Goal: Task Accomplishment & Management: Manage account settings

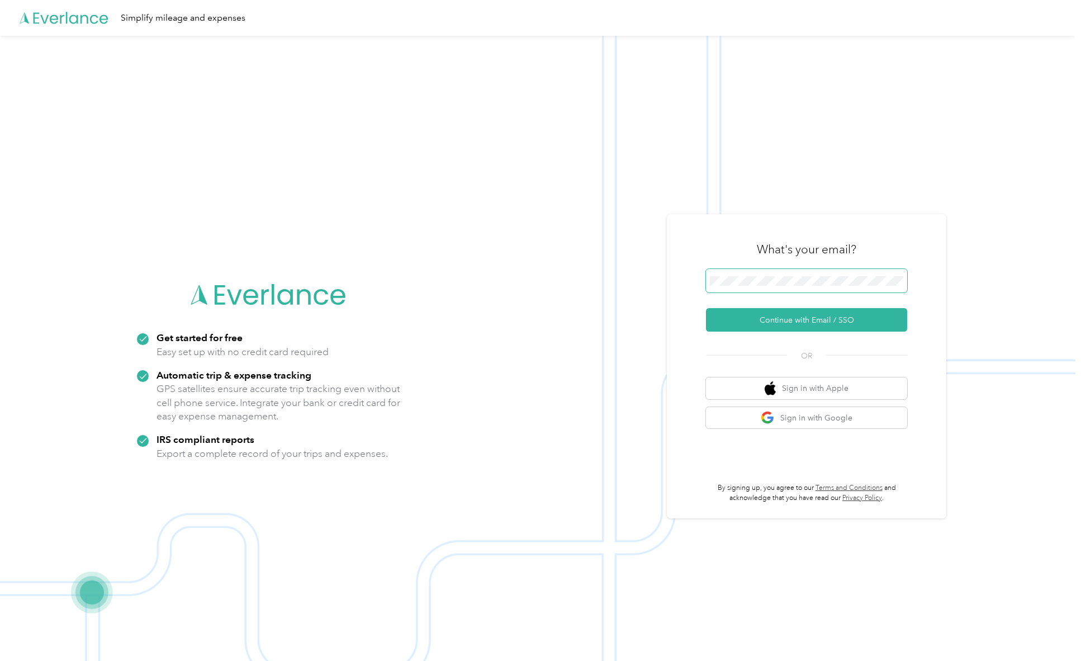
click at [706, 308] on button "Continue with Email / SSO" at bounding box center [806, 319] width 201 height 23
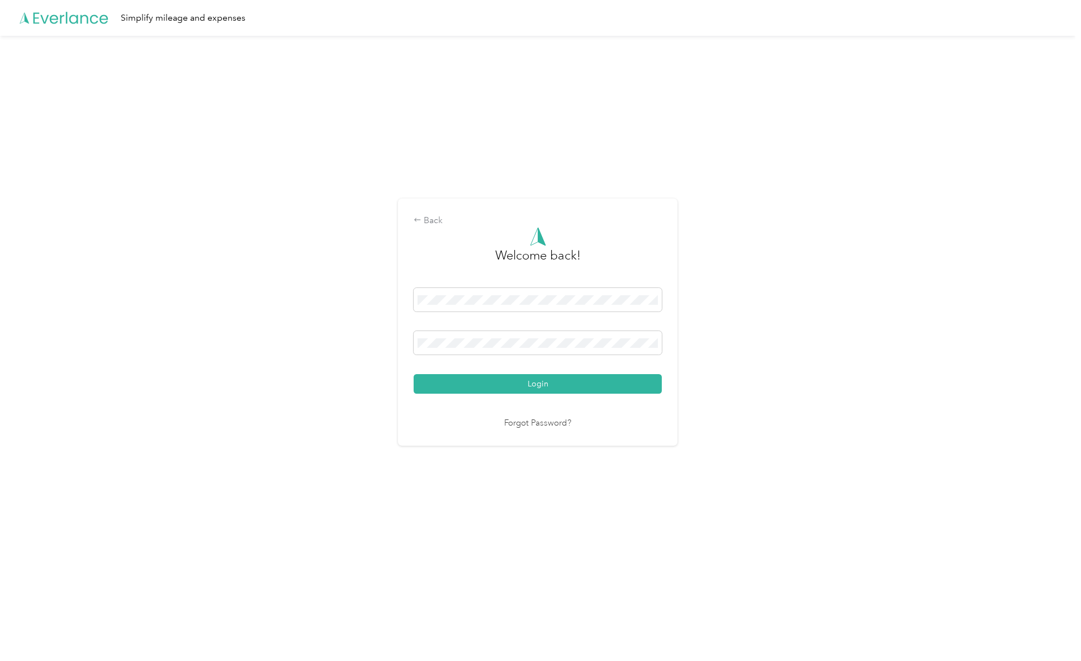
click at [414, 374] on button "Login" at bounding box center [538, 384] width 248 height 20
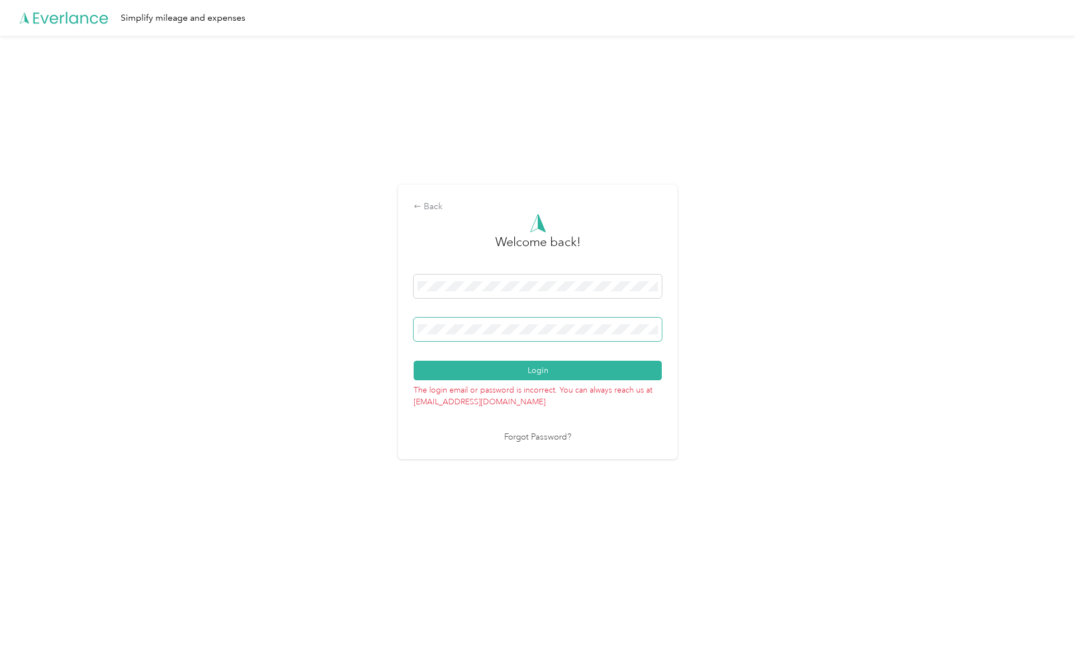
click at [414, 361] on button "Login" at bounding box center [538, 371] width 248 height 20
click at [431, 203] on div "Back" at bounding box center [538, 206] width 248 height 13
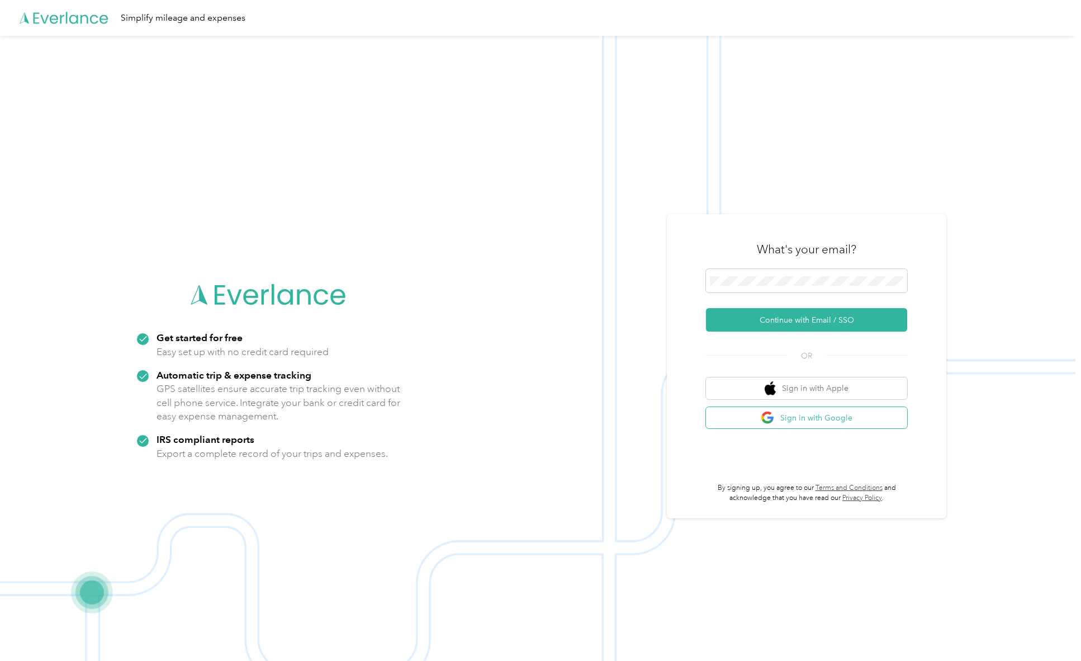
click at [800, 420] on button "Sign in with Google" at bounding box center [806, 418] width 201 height 22
